Goal: Communication & Community: Ask a question

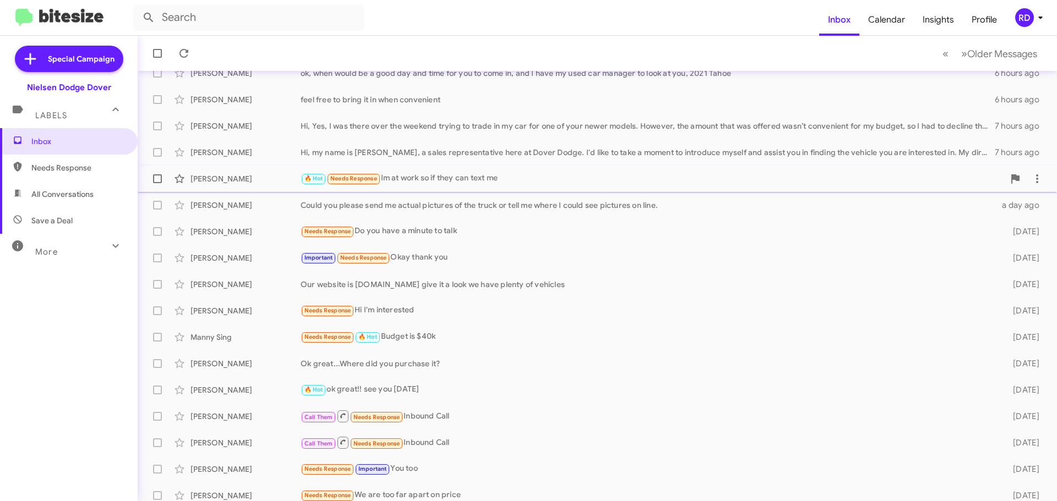
scroll to position [138, 0]
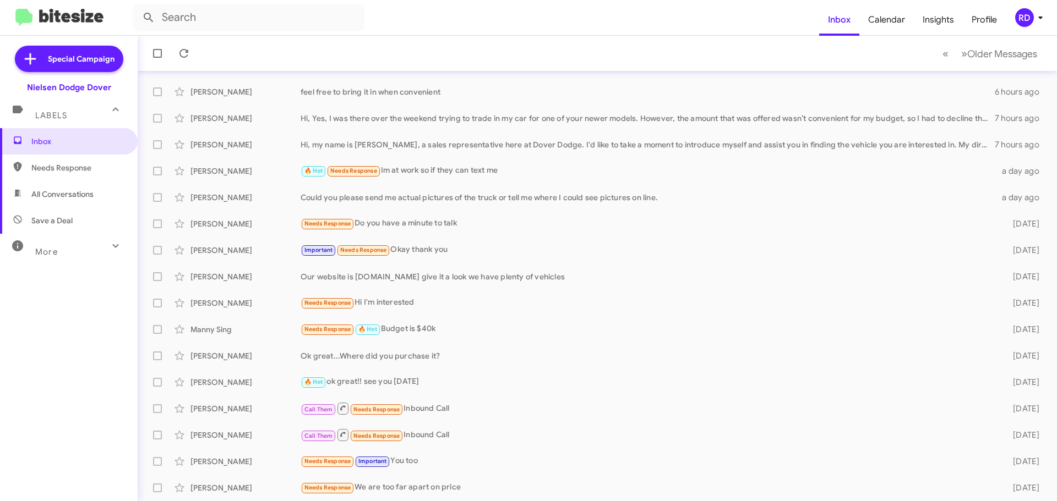
click at [109, 248] on icon at bounding box center [115, 245] width 13 height 13
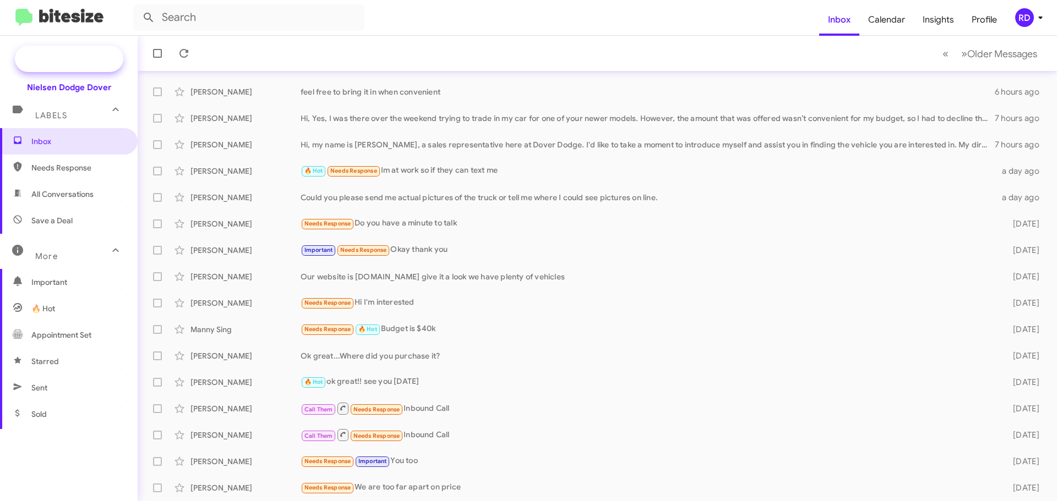
click at [74, 57] on span "Special Campaign" at bounding box center [81, 58] width 67 height 11
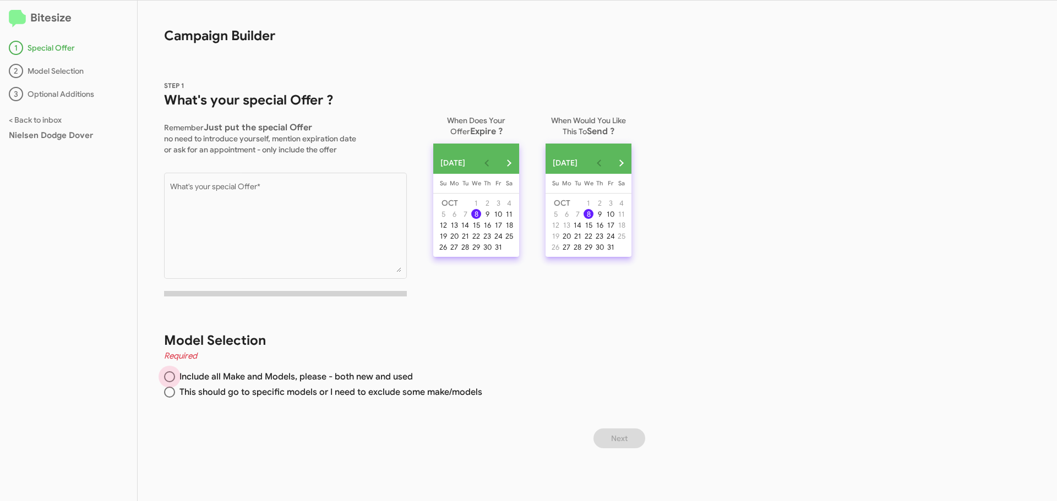
click at [174, 379] on span at bounding box center [169, 376] width 11 height 11
click at [174, 379] on input "Include all Make and Models, please - both new and used" at bounding box center [169, 376] width 11 height 11
radio input "true"
click at [170, 390] on span at bounding box center [169, 392] width 11 height 11
click at [170, 390] on input "This should go to specific models or I need to exclude some make/models" at bounding box center [169, 392] width 11 height 11
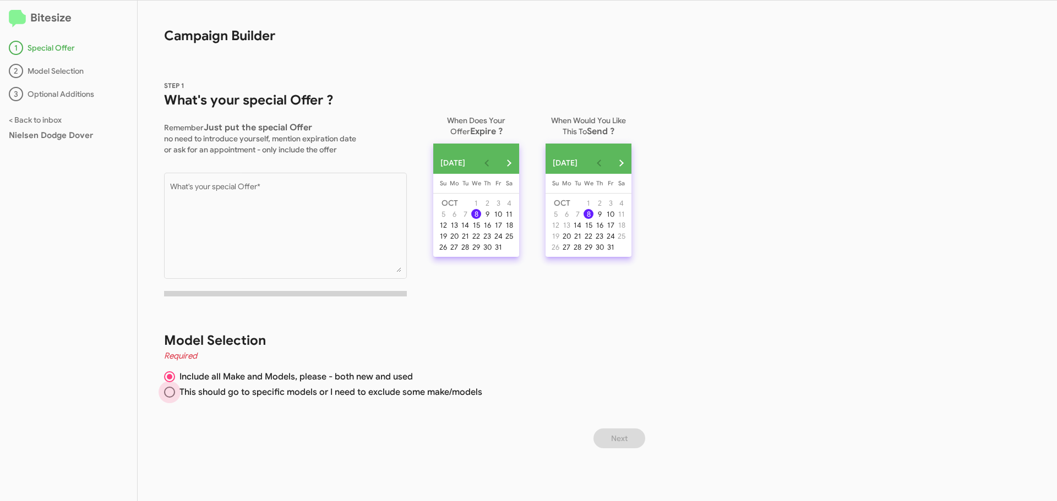
radio input "true"
click at [169, 376] on span at bounding box center [169, 376] width 11 height 11
click at [169, 376] on input "Include all Make and Models, please - both new and used" at bounding box center [169, 376] width 11 height 11
radio input "true"
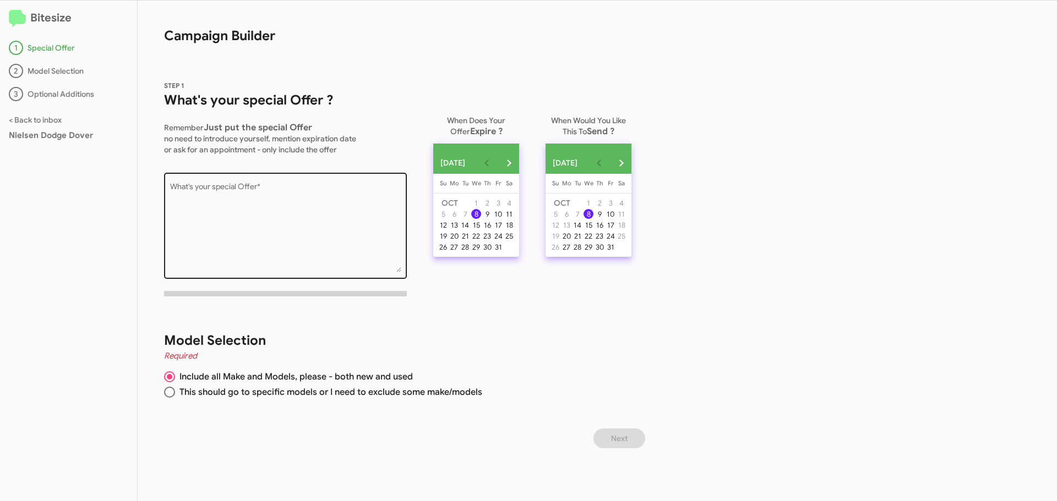
click at [319, 207] on textarea "What's your special Offer *" at bounding box center [285, 227] width 231 height 89
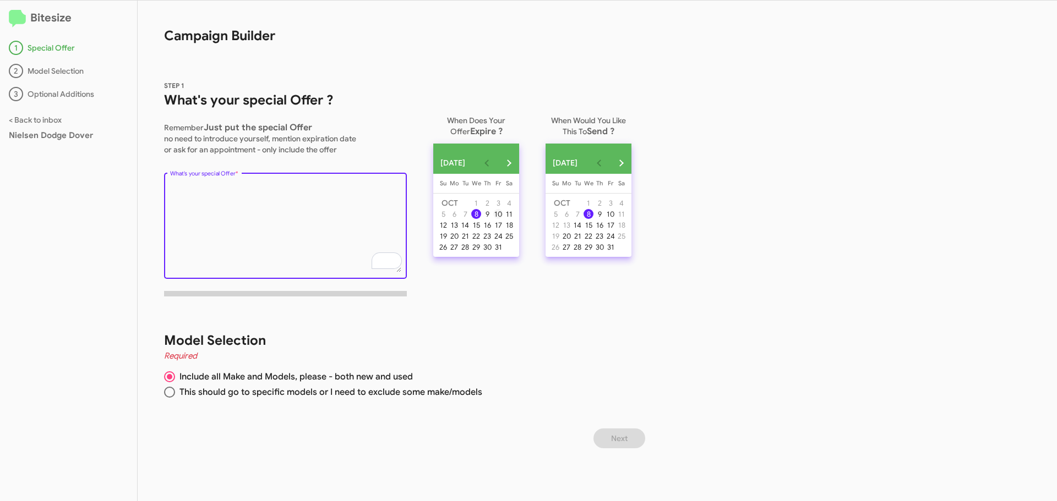
click at [503, 218] on div "10" at bounding box center [498, 214] width 10 height 10
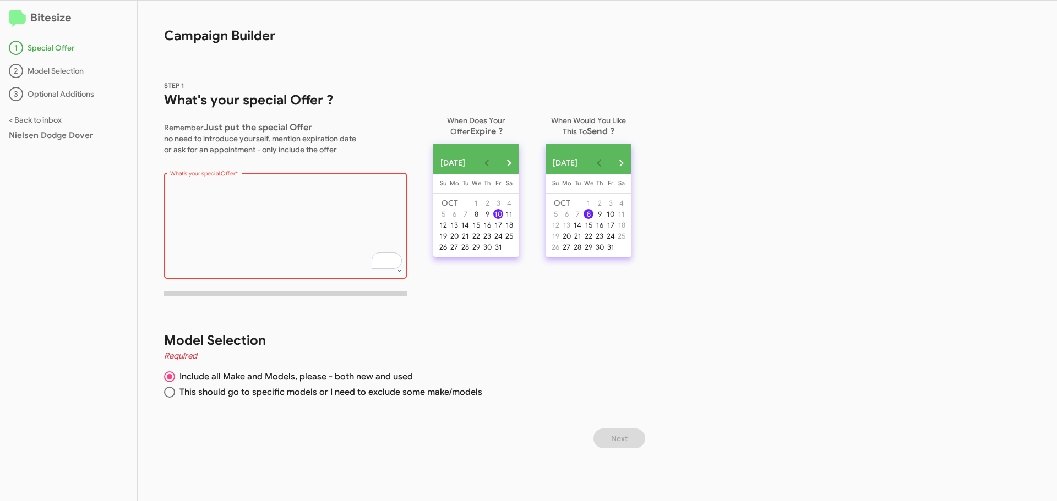
paste textarea ""Don't Just Trade It In. Trade Up. Get Top Dollar for Your Ride and Conquer the…"
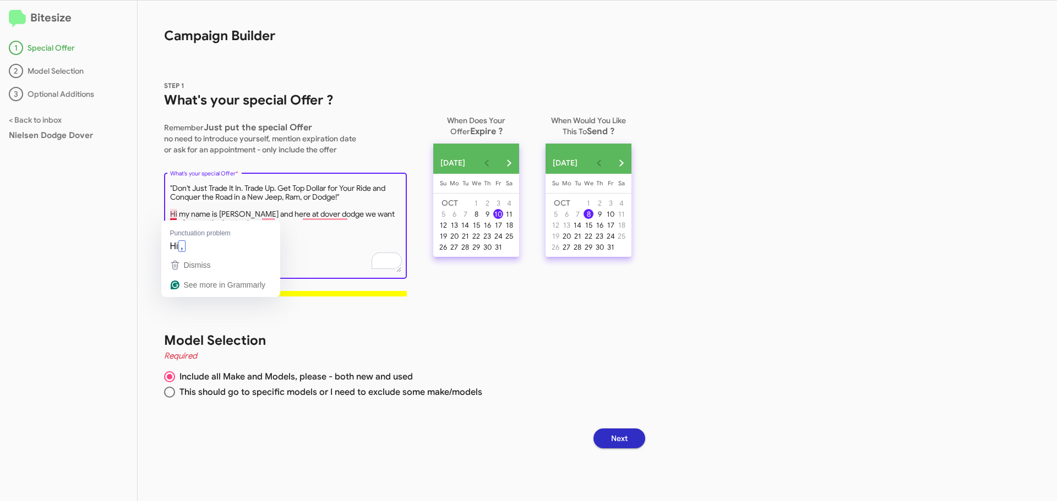
drag, startPoint x: 237, startPoint y: 222, endPoint x: 170, endPoint y: 212, distance: 67.3
click at [170, 212] on textarea "What's your special Offer *" at bounding box center [285, 227] width 231 height 89
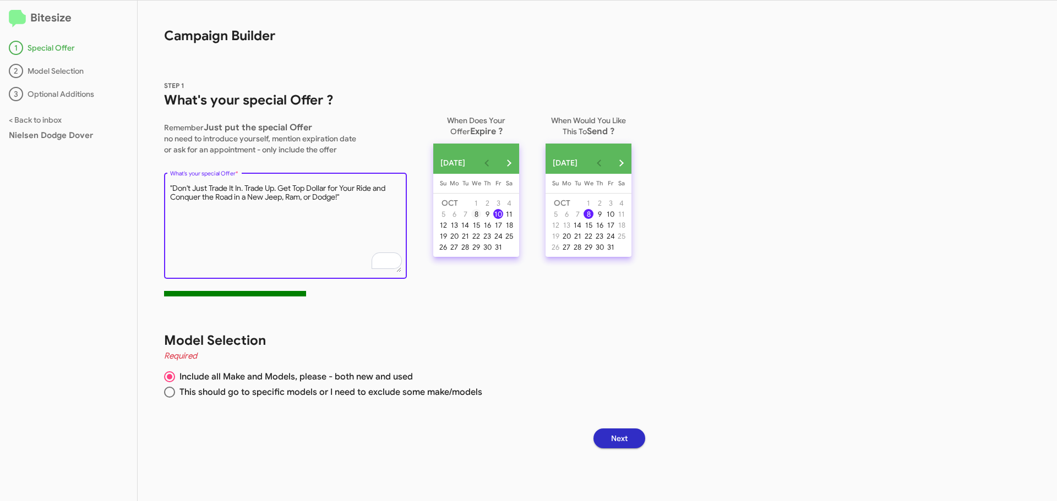
type textarea ""Don't Just Trade It In. Trade Up. Get Top Dollar for Your Ride and Conquer the…"
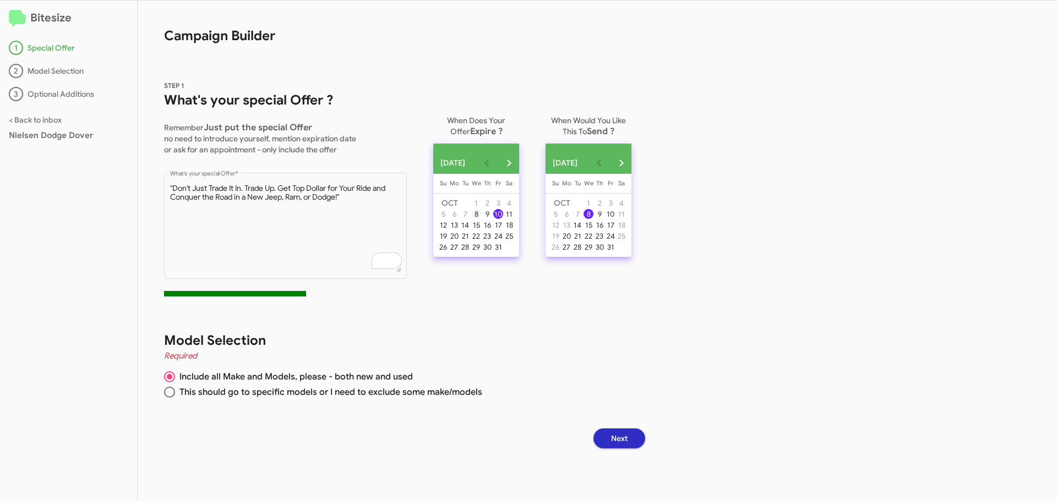
click at [481, 217] on div "8" at bounding box center [476, 214] width 10 height 10
click at [582, 227] on div "14" at bounding box center [577, 225] width 10 height 10
click at [593, 215] on div "8" at bounding box center [588, 214] width 10 height 10
click at [492, 216] on div "9" at bounding box center [487, 214] width 10 height 10
click at [481, 215] on div "8" at bounding box center [476, 214] width 10 height 10
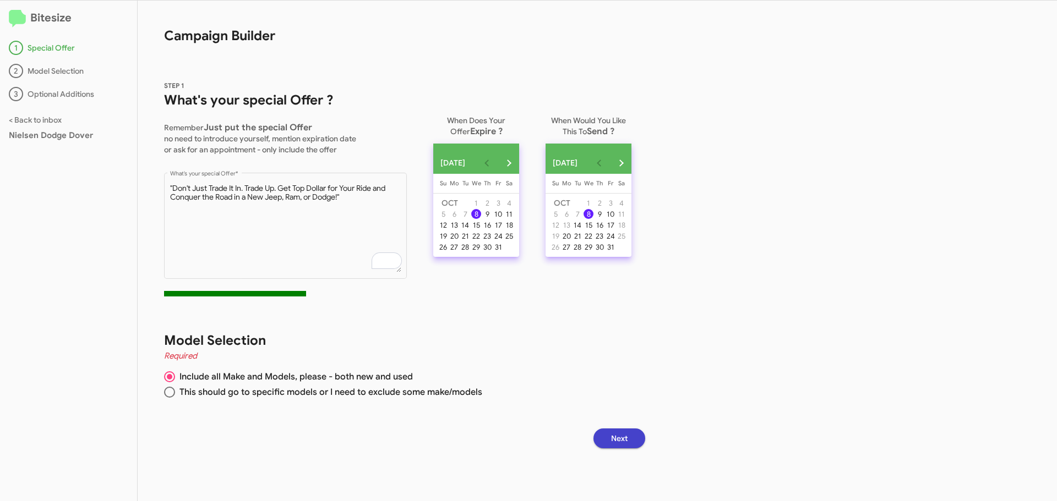
click at [638, 439] on button "Next" at bounding box center [619, 439] width 52 height 20
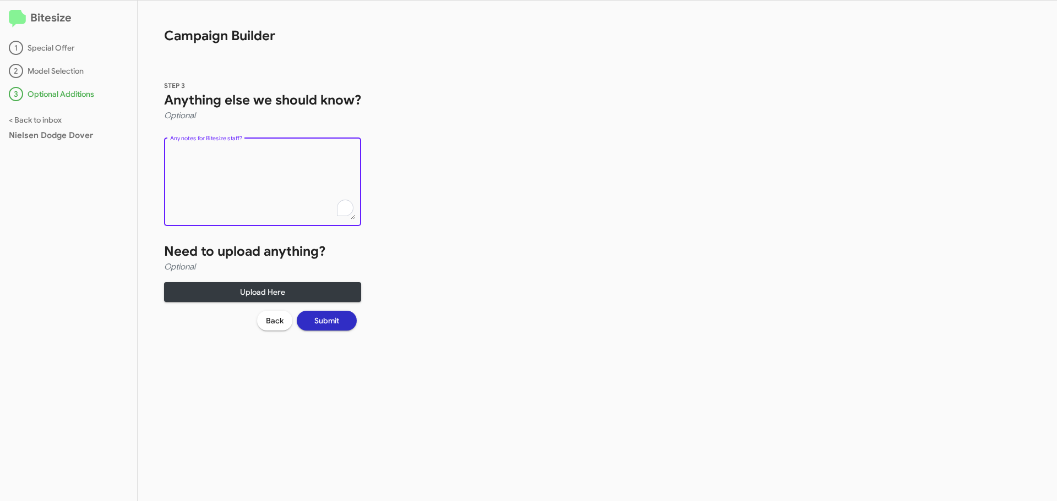
click at [200, 159] on textarea "Any notes for Bitesize staff?" at bounding box center [262, 184] width 185 height 72
click at [237, 190] on textarea "Any notes for Bitesize staff?" at bounding box center [262, 184] width 185 height 72
type textarea "include the dealer name and address, Dover Dodge Chrysler Jeep Ram, and the nam…"
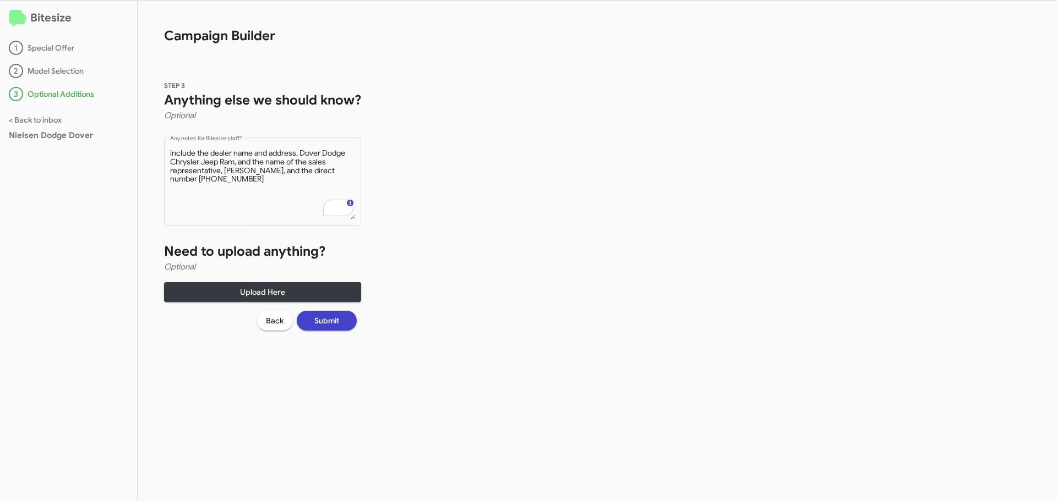
click at [331, 319] on span "Submit" at bounding box center [326, 321] width 25 height 20
